Goal: Task Accomplishment & Management: Manage account settings

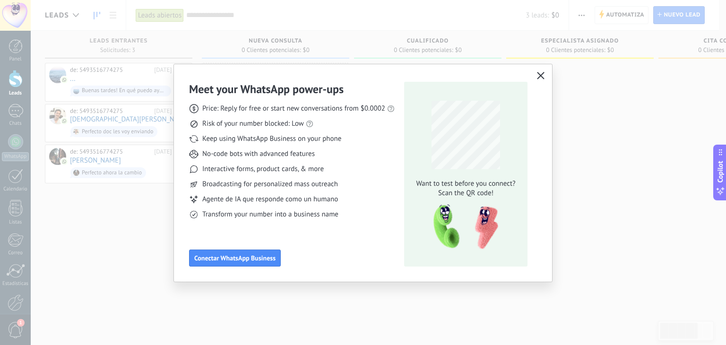
click at [540, 76] on use "button" at bounding box center [540, 75] width 7 height 7
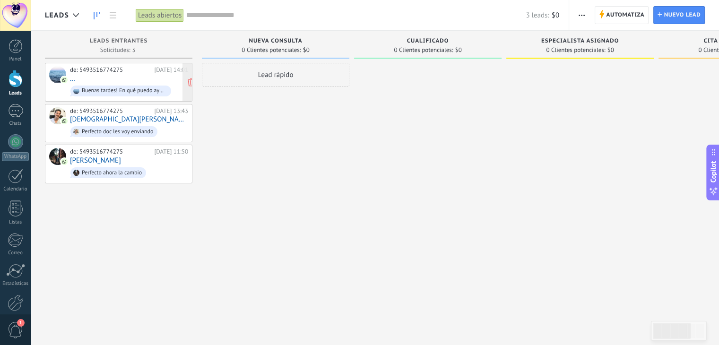
click at [117, 84] on span "Buenas tardes! En qué puedo ayudarte?" at bounding box center [129, 91] width 118 height 15
